Goal: Task Accomplishment & Management: Manage account settings

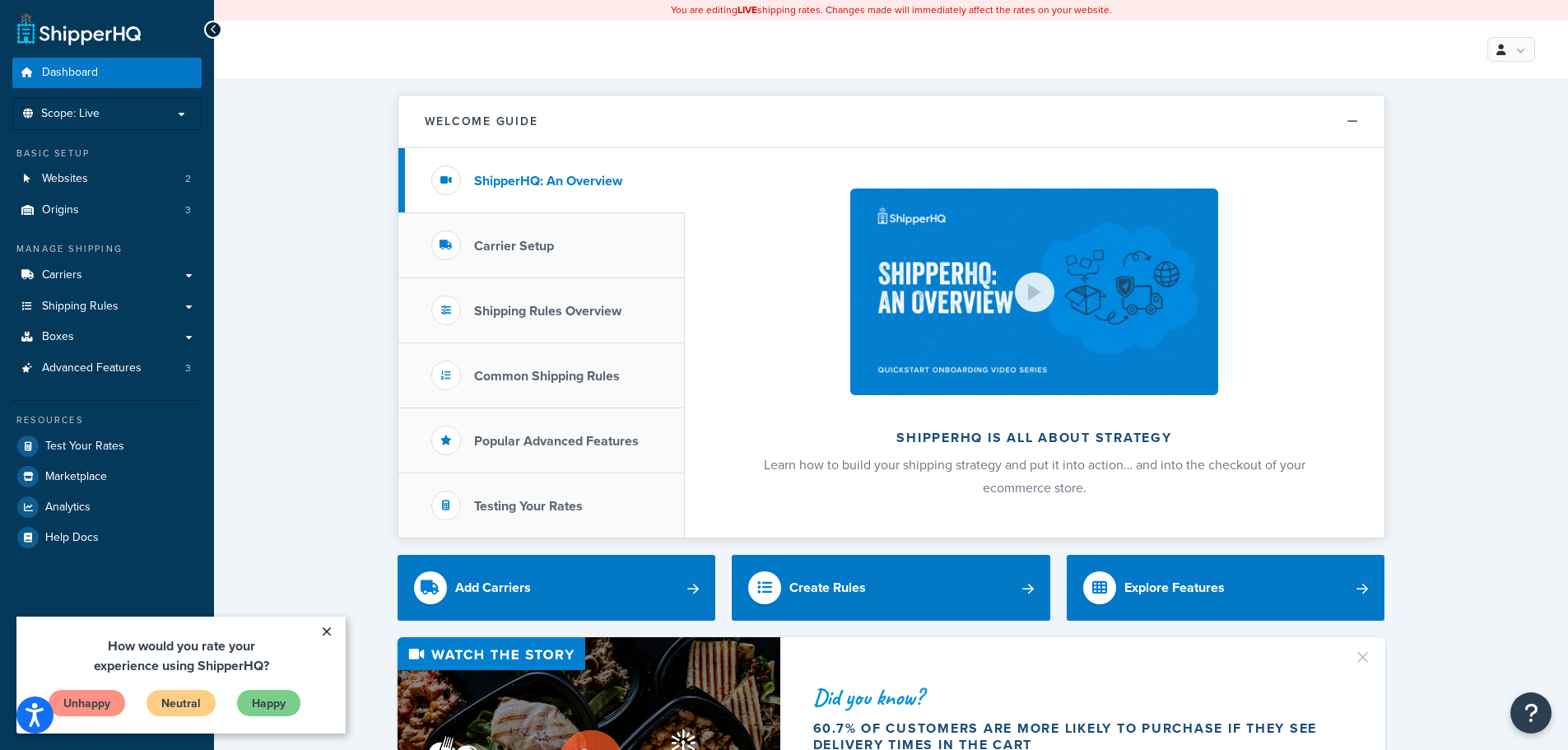
click at [333, 628] on link "×" at bounding box center [326, 631] width 29 height 30
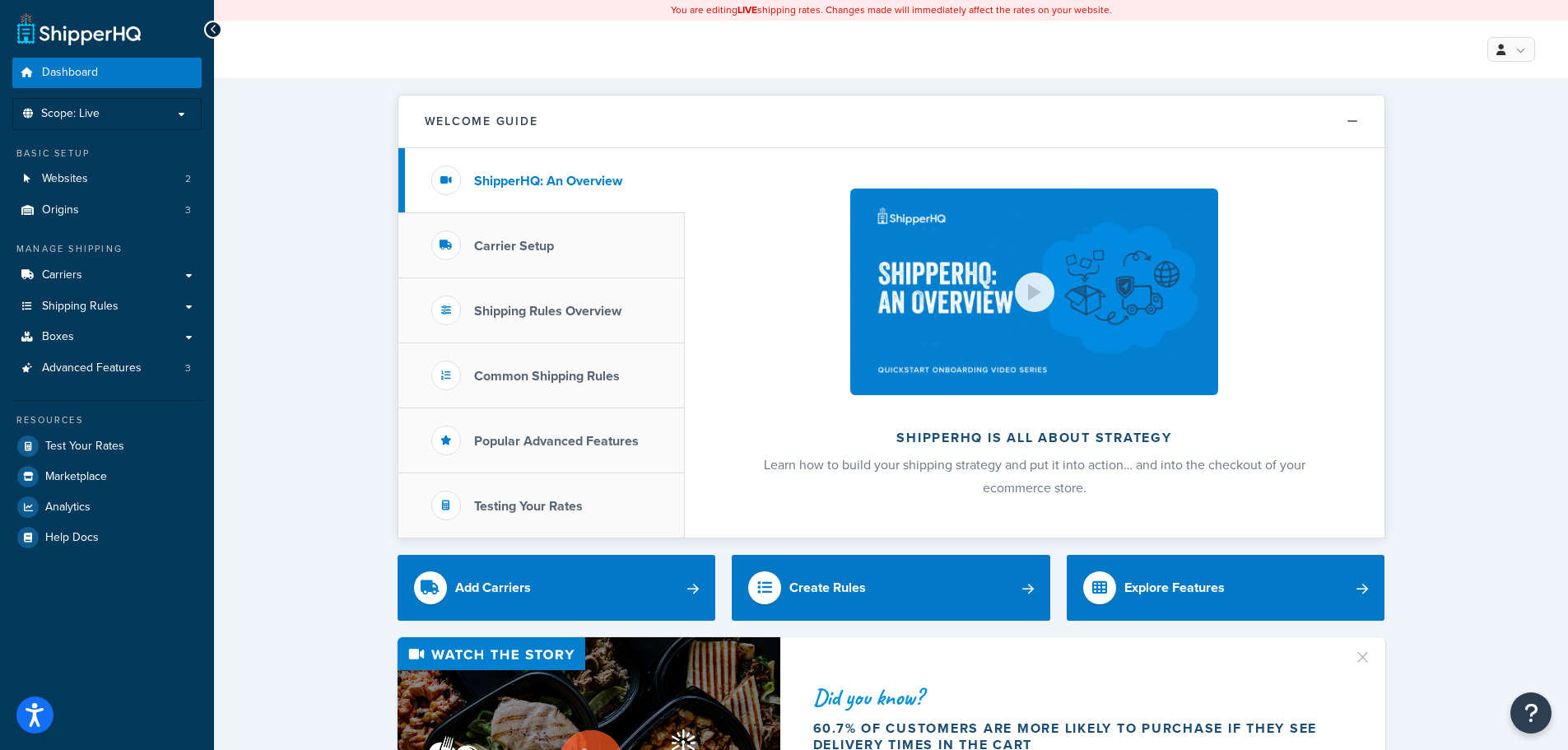
click at [82, 26] on link at bounding box center [79, 29] width 124 height 33
click at [44, 711] on icon "Open accessiBe: accessibility options, statement and help" at bounding box center [35, 715] width 20 height 26
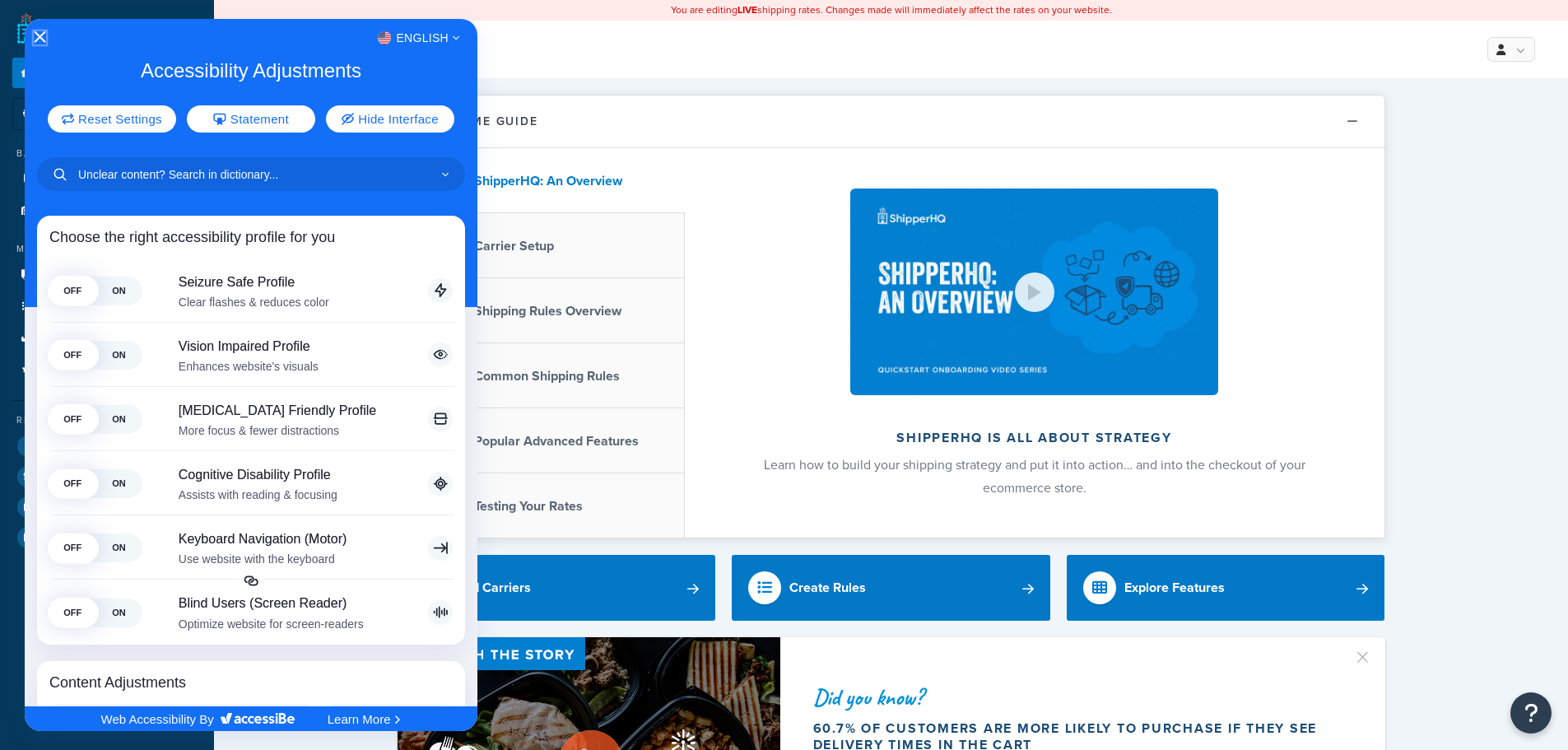
click at [41, 36] on icon "Close Accessibility Interface" at bounding box center [40, 36] width 12 height 12
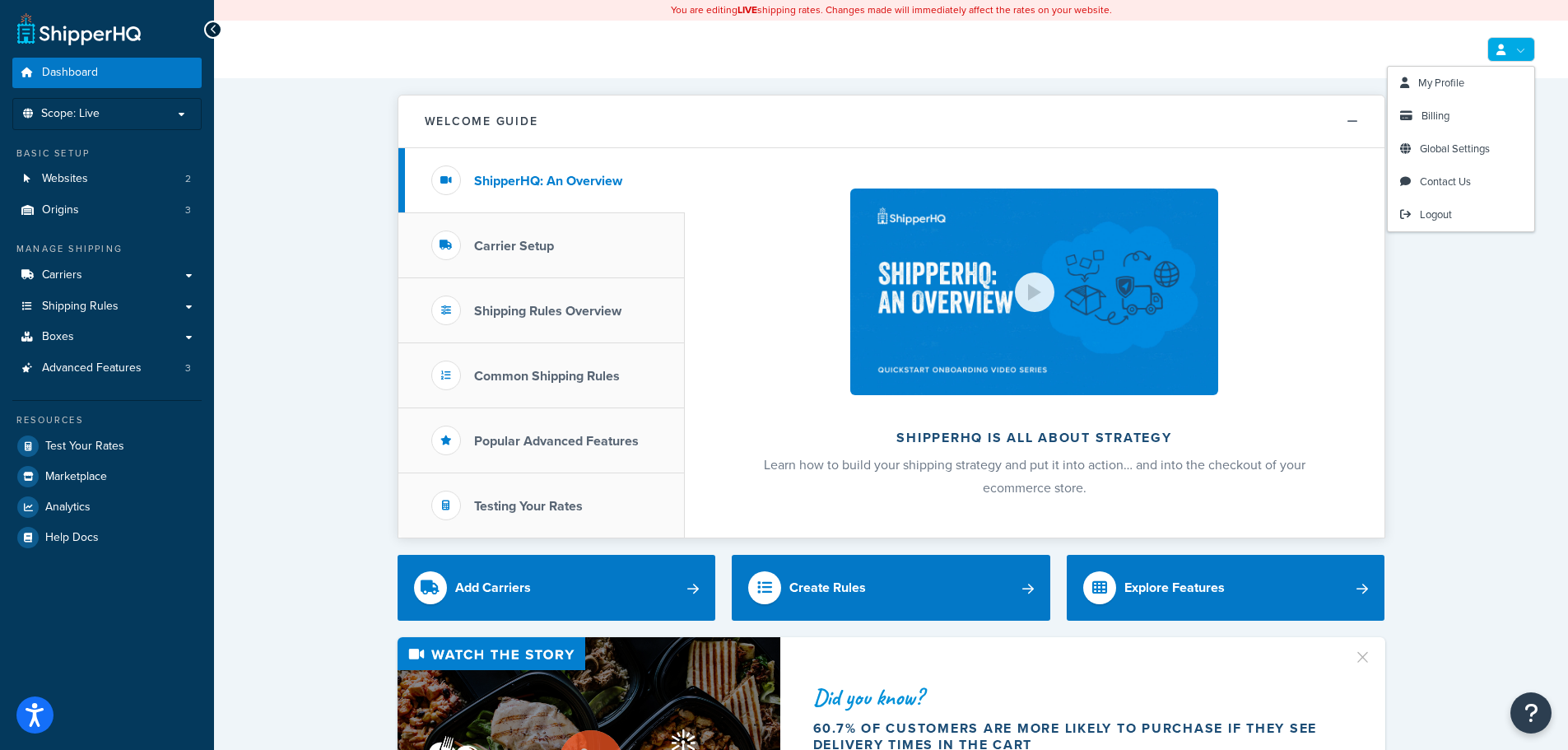
click at [1524, 51] on link at bounding box center [1511, 49] width 48 height 25
click at [1449, 119] on span "Billing" at bounding box center [1435, 115] width 28 height 15
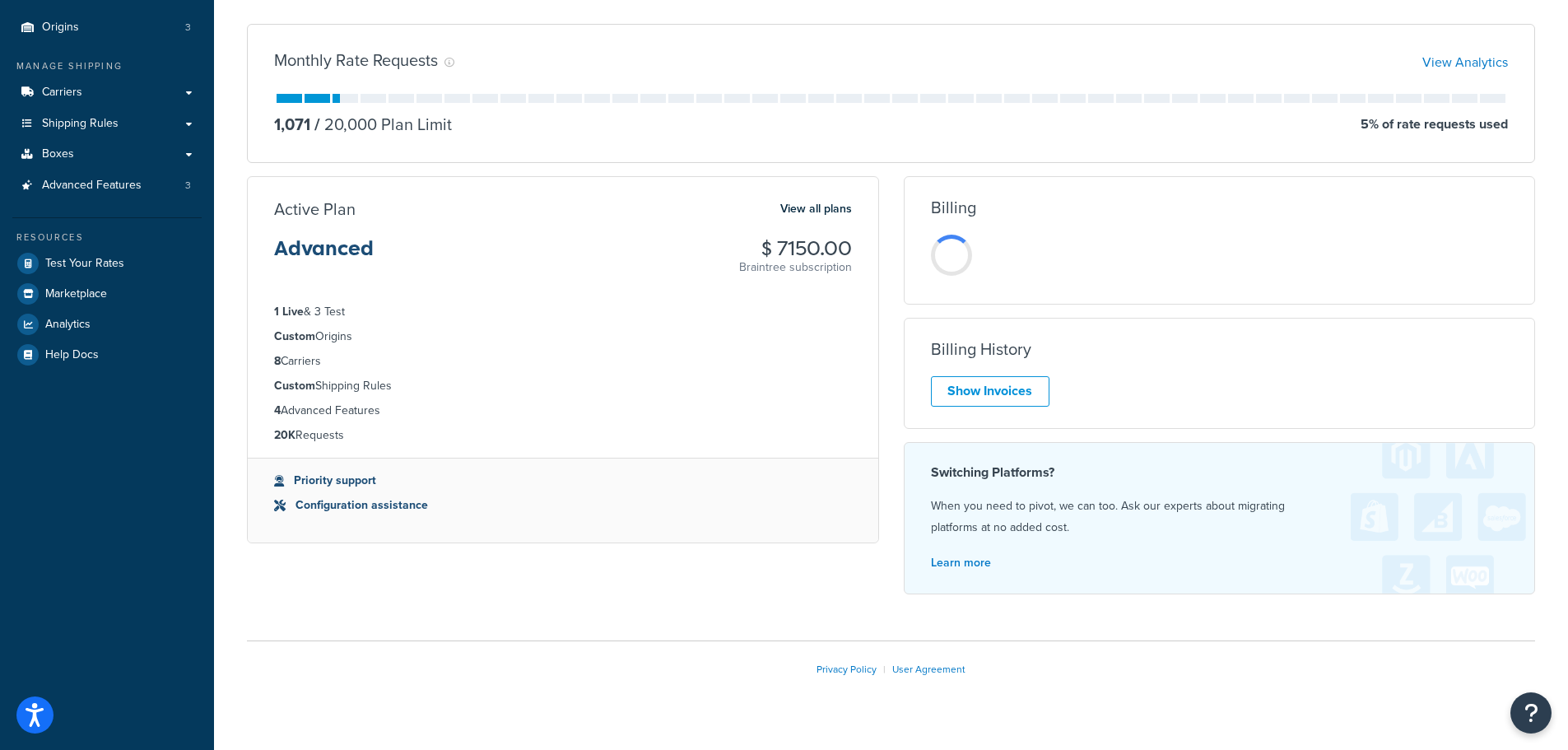
scroll to position [213, 0]
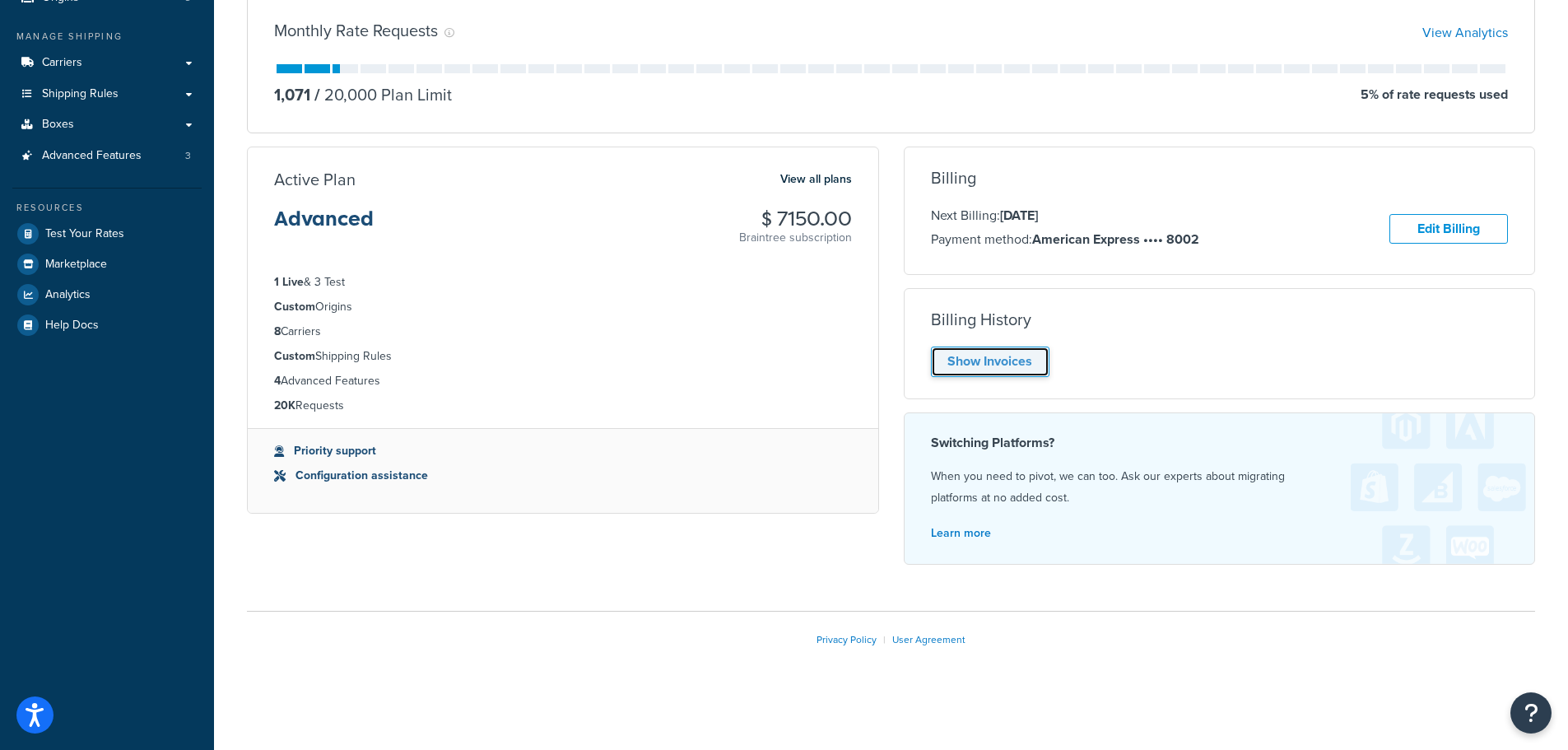
click at [964, 365] on link "Show Invoices" at bounding box center [990, 362] width 118 height 31
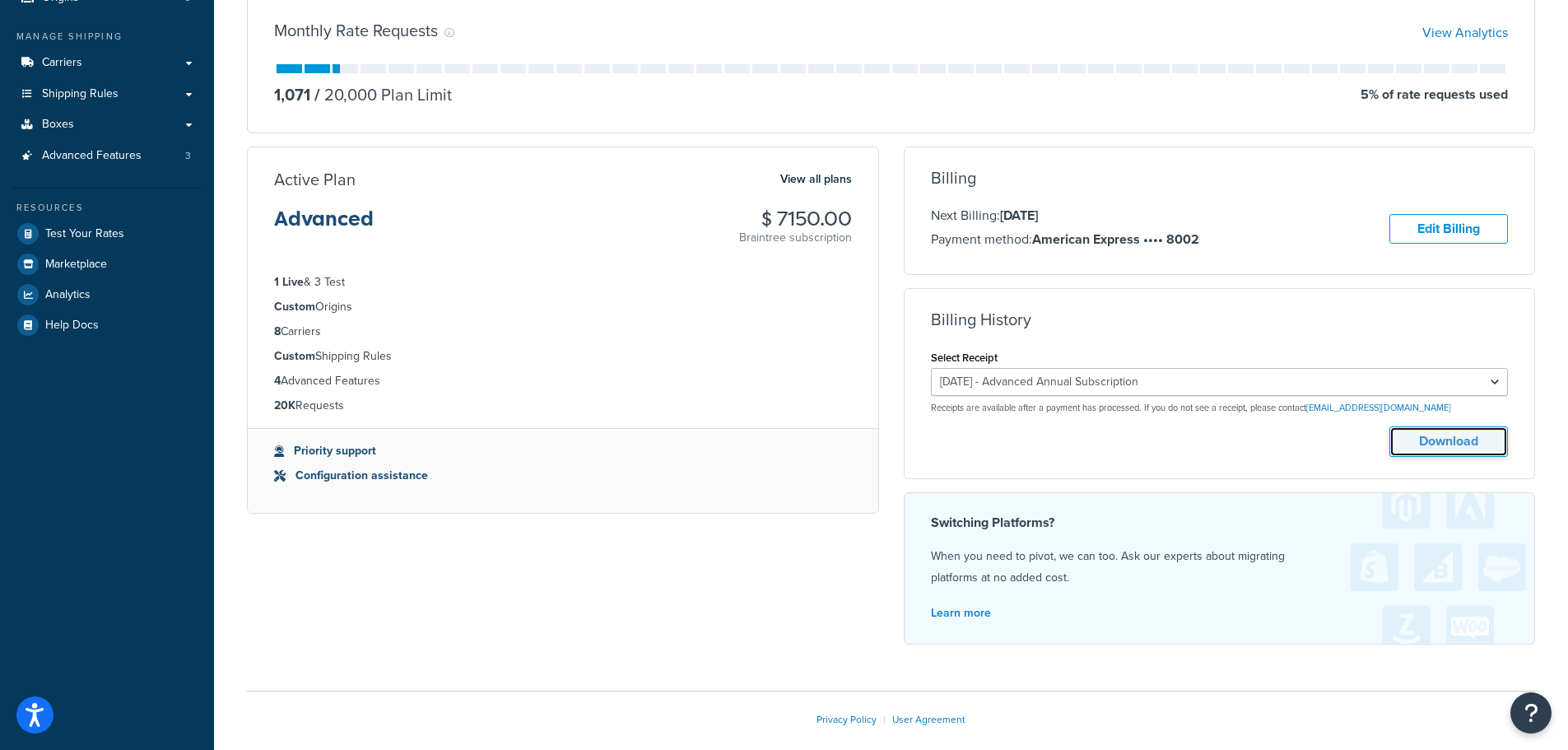
click at [1419, 445] on button "Download" at bounding box center [1449, 442] width 118 height 31
